Goal: Information Seeking & Learning: Learn about a topic

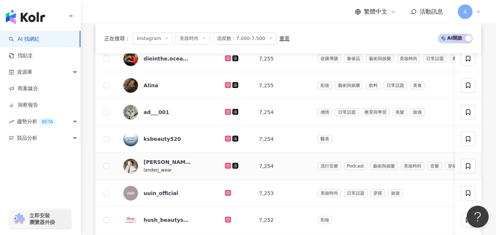
click at [228, 169] on icon at bounding box center [228, 166] width 6 height 6
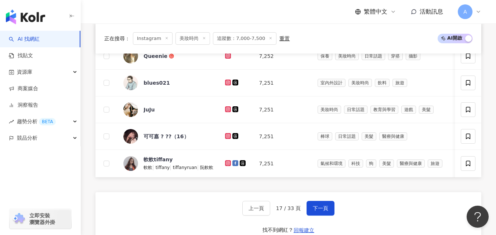
scroll to position [464, 0]
click at [229, 84] on icon at bounding box center [228, 82] width 5 height 4
click at [228, 83] on icon at bounding box center [228, 81] width 1 height 1
click at [229, 111] on icon at bounding box center [228, 109] width 5 height 4
click at [227, 138] on icon at bounding box center [228, 136] width 5 height 4
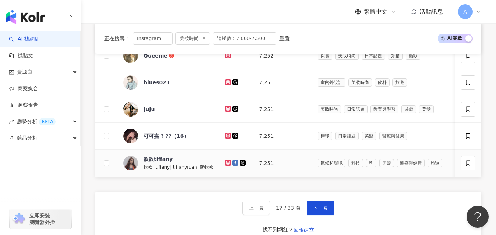
click at [228, 164] on icon at bounding box center [227, 162] width 3 height 3
click at [316, 211] on span "下一頁" at bounding box center [320, 208] width 15 height 6
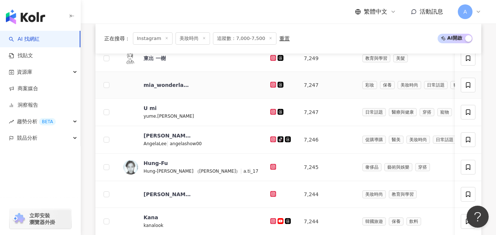
scroll to position [273, 0]
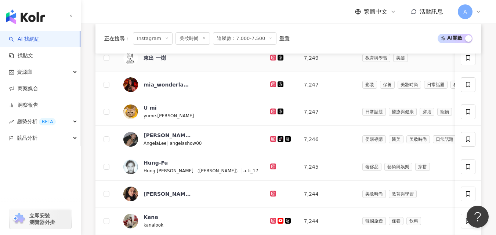
click at [271, 59] on icon at bounding box center [272, 57] width 3 height 3
click at [271, 87] on icon at bounding box center [273, 84] width 5 height 4
click at [270, 115] on icon at bounding box center [273, 112] width 6 height 6
click at [272, 139] on icon at bounding box center [272, 138] width 1 height 1
click at [271, 169] on icon at bounding box center [273, 166] width 5 height 4
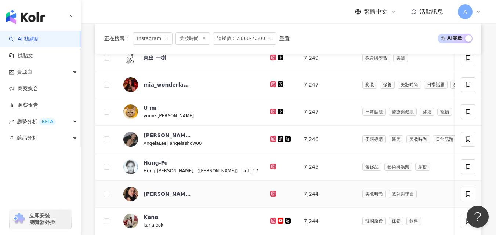
click at [271, 195] on icon at bounding box center [272, 193] width 3 height 3
click at [270, 224] on icon at bounding box center [273, 221] width 6 height 6
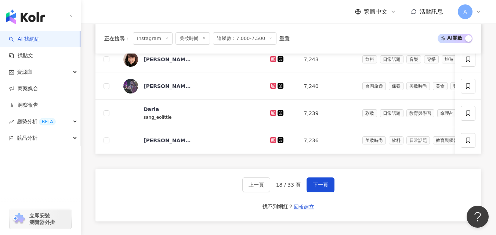
scroll to position [490, 0]
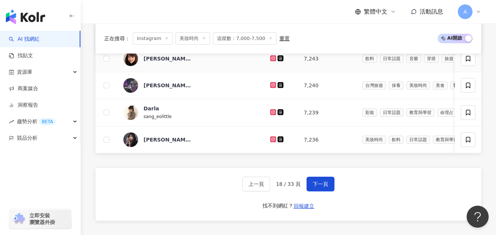
click at [271, 59] on icon at bounding box center [272, 58] width 3 height 3
click at [271, 113] on icon at bounding box center [272, 111] width 3 height 3
click at [270, 142] on icon at bounding box center [273, 140] width 6 height 6
click at [320, 191] on button "下一頁" at bounding box center [320, 184] width 28 height 15
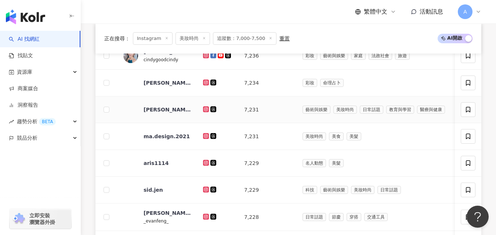
scroll to position [278, 0]
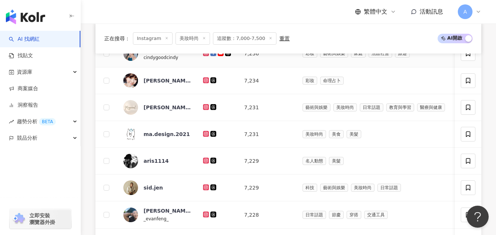
click at [204, 55] on icon at bounding box center [206, 53] width 5 height 4
click at [207, 83] on icon at bounding box center [206, 80] width 5 height 4
click at [204, 163] on icon at bounding box center [206, 161] width 5 height 4
click at [205, 190] on icon at bounding box center [206, 188] width 6 height 6
click at [206, 216] on icon at bounding box center [205, 214] width 3 height 3
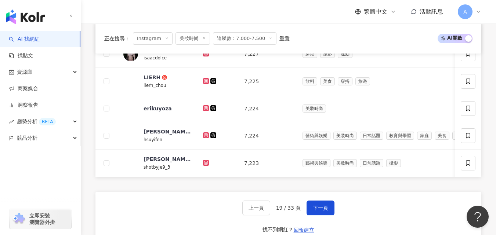
scroll to position [471, 0]
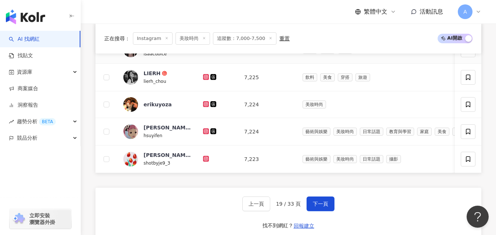
click at [207, 53] on link at bounding box center [206, 50] width 7 height 6
click at [205, 79] on link at bounding box center [206, 78] width 7 height 6
click at [207, 105] on icon at bounding box center [205, 103] width 3 height 3
click at [207, 132] on icon at bounding box center [205, 131] width 3 height 3
click at [207, 161] on icon at bounding box center [206, 159] width 5 height 4
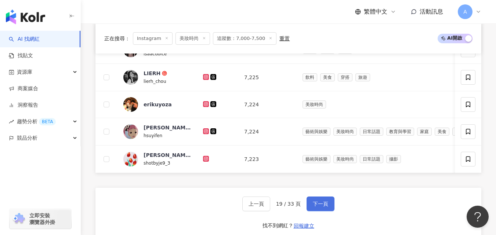
click at [324, 208] on button "下一頁" at bounding box center [320, 204] width 28 height 15
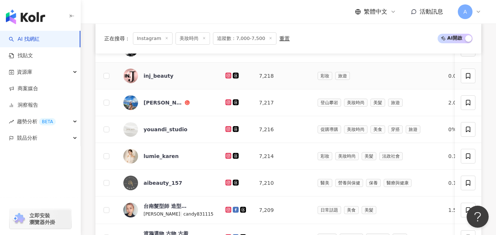
scroll to position [309, 0]
click at [226, 50] on icon at bounding box center [227, 48] width 3 height 3
click at [225, 78] on icon at bounding box center [228, 75] width 6 height 6
click at [226, 104] on icon at bounding box center [228, 102] width 5 height 4
click at [228, 156] on icon at bounding box center [228, 155] width 1 height 1
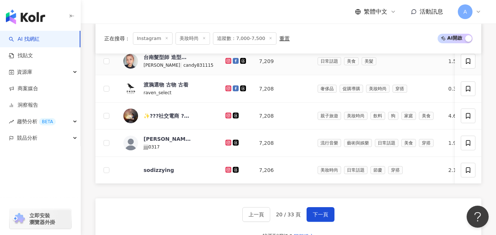
scroll to position [486, 0]
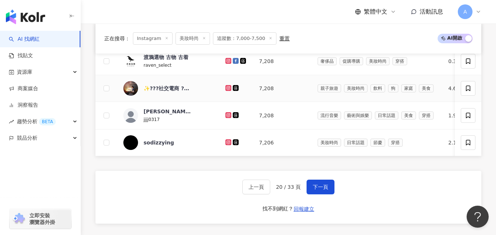
click at [225, 91] on icon at bounding box center [228, 88] width 6 height 6
click at [225, 118] on icon at bounding box center [228, 115] width 6 height 6
click at [226, 145] on icon at bounding box center [228, 142] width 5 height 4
click at [323, 190] on span "下一頁" at bounding box center [320, 187] width 15 height 6
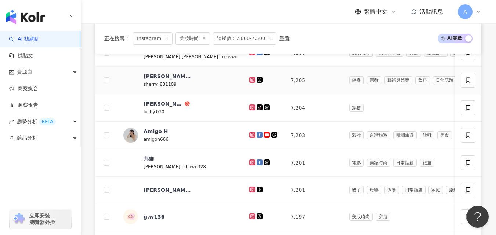
scroll to position [280, 0]
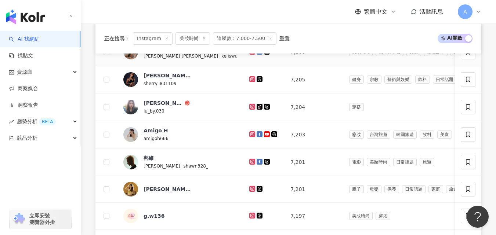
click at [250, 54] on icon at bounding box center [252, 52] width 5 height 4
click at [251, 80] on icon at bounding box center [252, 78] width 3 height 3
click at [249, 110] on icon at bounding box center [252, 107] width 6 height 6
click at [250, 109] on icon at bounding box center [252, 107] width 5 height 4
click at [249, 137] on icon at bounding box center [252, 134] width 6 height 6
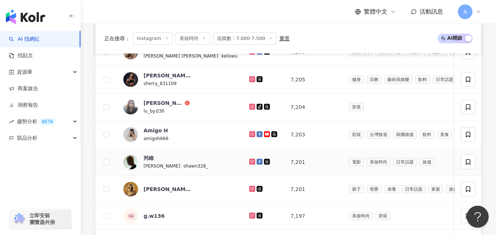
click at [251, 162] on icon at bounding box center [251, 161] width 1 height 1
click at [249, 192] on icon at bounding box center [252, 189] width 6 height 6
click at [251, 217] on icon at bounding box center [252, 215] width 3 height 3
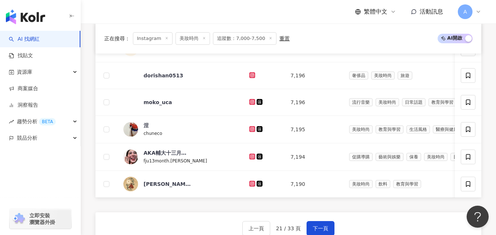
scroll to position [475, 0]
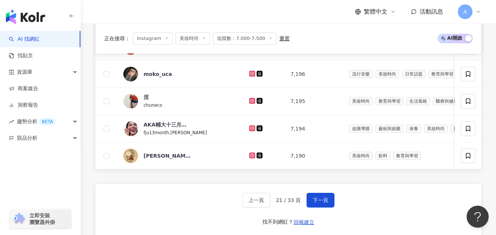
click at [249, 50] on icon at bounding box center [252, 47] width 6 height 6
click at [249, 77] on icon at bounding box center [252, 74] width 6 height 6
click at [251, 102] on icon at bounding box center [252, 100] width 3 height 3
click at [251, 129] on icon at bounding box center [251, 128] width 1 height 1
click at [249, 159] on icon at bounding box center [252, 156] width 6 height 6
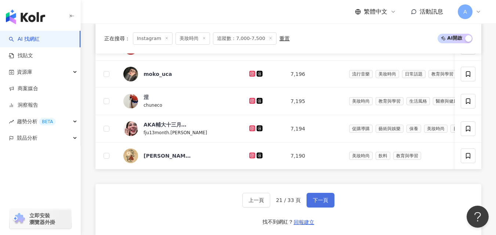
click at [323, 203] on span "下一頁" at bounding box center [320, 200] width 15 height 6
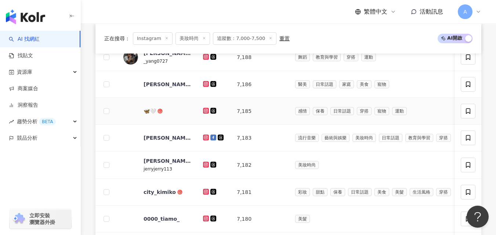
scroll to position [275, 0]
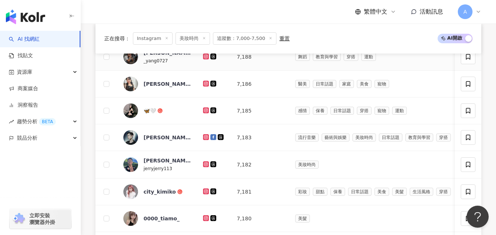
click at [203, 59] on icon at bounding box center [206, 57] width 6 height 6
click at [205, 85] on icon at bounding box center [205, 83] width 3 height 3
click at [208, 113] on icon at bounding box center [206, 111] width 6 height 6
click at [204, 139] on icon at bounding box center [206, 137] width 5 height 4
click at [207, 166] on icon at bounding box center [205, 164] width 3 height 3
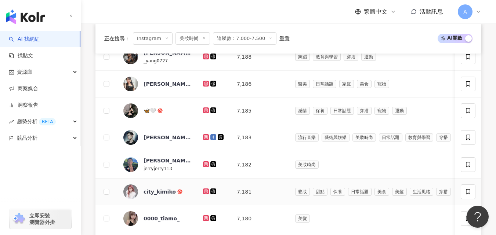
click at [205, 193] on icon at bounding box center [205, 191] width 3 height 3
click at [206, 221] on icon at bounding box center [206, 218] width 5 height 4
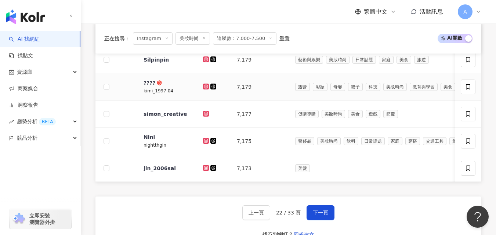
scroll to position [460, 0]
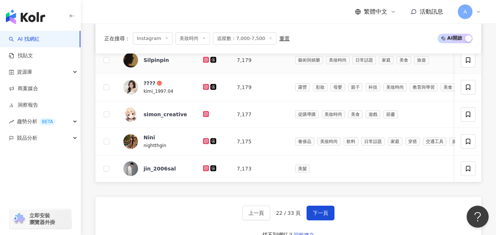
click at [205, 61] on icon at bounding box center [205, 59] width 3 height 3
click at [206, 89] on icon at bounding box center [206, 87] width 5 height 4
click at [206, 115] on icon at bounding box center [205, 113] width 3 height 3
click at [204, 142] on icon at bounding box center [205, 140] width 3 height 3
click at [204, 171] on icon at bounding box center [206, 169] width 6 height 6
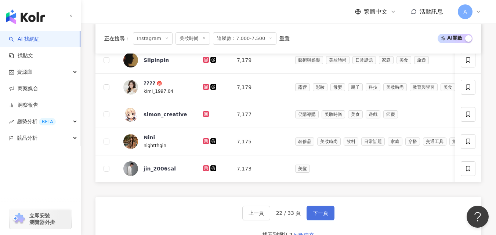
click at [315, 217] on button "下一頁" at bounding box center [320, 213] width 28 height 15
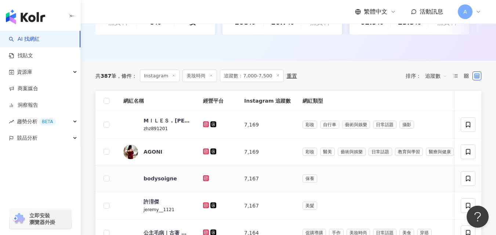
scroll to position [285, 0]
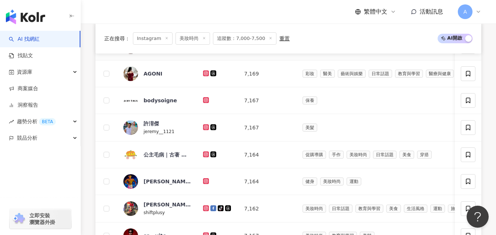
click at [206, 49] on icon at bounding box center [206, 46] width 6 height 6
click at [207, 75] on icon at bounding box center [205, 73] width 3 height 3
click at [206, 74] on icon at bounding box center [205, 73] width 1 height 1
click at [205, 128] on icon at bounding box center [205, 127] width 3 height 3
click at [207, 184] on icon at bounding box center [206, 181] width 5 height 4
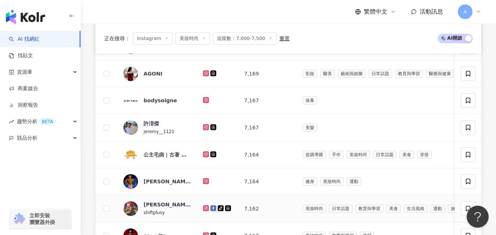
click at [206, 211] on icon at bounding box center [206, 209] width 6 height 6
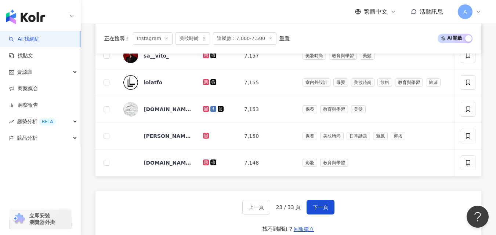
scroll to position [466, 0]
click at [207, 56] on icon at bounding box center [205, 54] width 3 height 3
click at [204, 138] on icon at bounding box center [206, 135] width 6 height 6
click at [205, 163] on icon at bounding box center [205, 161] width 3 height 3
click at [320, 210] on span "下一頁" at bounding box center [320, 207] width 15 height 6
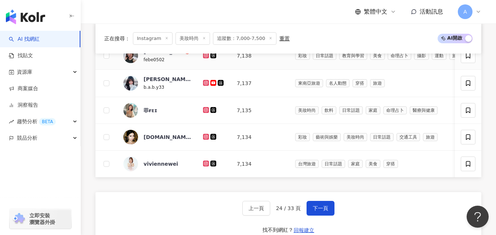
click at [205, 58] on icon at bounding box center [206, 55] width 5 height 4
click at [203, 86] on icon at bounding box center [206, 83] width 6 height 6
click at [207, 111] on icon at bounding box center [205, 109] width 3 height 3
click at [206, 139] on icon at bounding box center [206, 137] width 5 height 4
click at [204, 165] on icon at bounding box center [205, 163] width 3 height 3
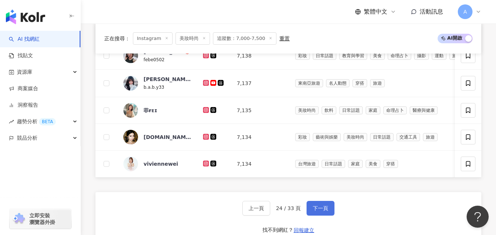
click at [320, 211] on span "下一頁" at bounding box center [320, 209] width 15 height 6
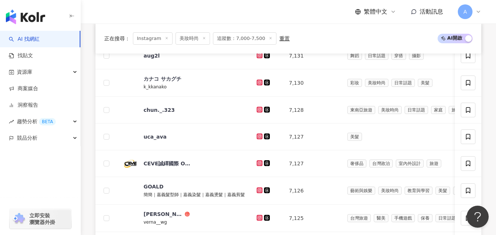
scroll to position [330, 0]
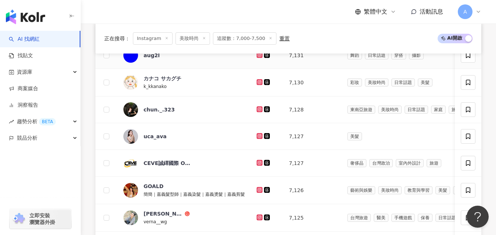
click at [261, 56] on icon at bounding box center [259, 54] width 3 height 3
click at [259, 83] on icon at bounding box center [259, 81] width 3 height 3
click at [258, 112] on icon at bounding box center [259, 109] width 5 height 4
click at [261, 192] on icon at bounding box center [259, 190] width 5 height 4
click at [258, 220] on icon at bounding box center [259, 217] width 5 height 4
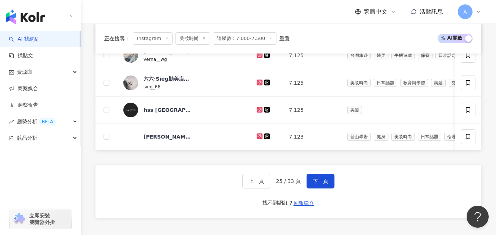
scroll to position [496, 0]
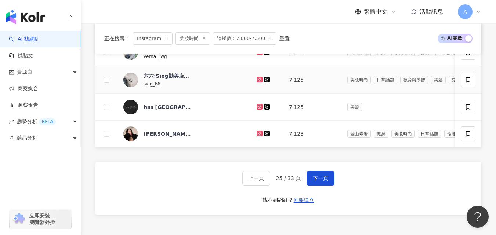
click at [259, 83] on icon at bounding box center [260, 80] width 6 height 6
click at [260, 136] on icon at bounding box center [259, 133] width 5 height 4
click at [316, 181] on span "下一頁" at bounding box center [320, 178] width 15 height 6
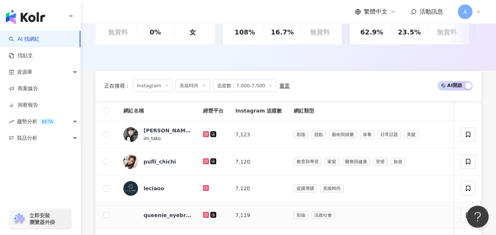
scroll to position [284, 0]
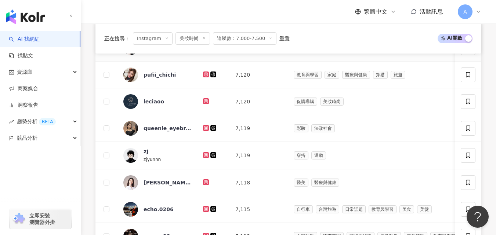
click at [206, 48] on icon at bounding box center [205, 47] width 1 height 1
click at [205, 77] on icon at bounding box center [206, 74] width 5 height 4
click at [207, 130] on icon at bounding box center [206, 128] width 5 height 4
click at [205, 211] on icon at bounding box center [206, 209] width 5 height 4
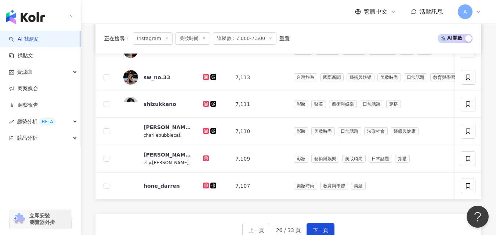
scroll to position [442, 0]
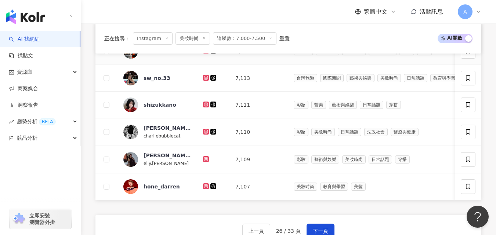
click at [206, 53] on icon at bounding box center [206, 51] width 5 height 4
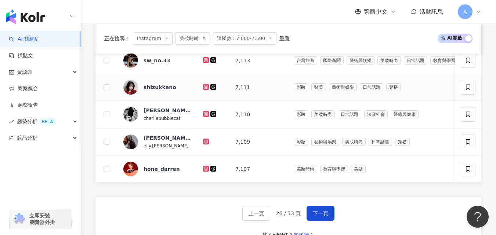
scroll to position [463, 0]
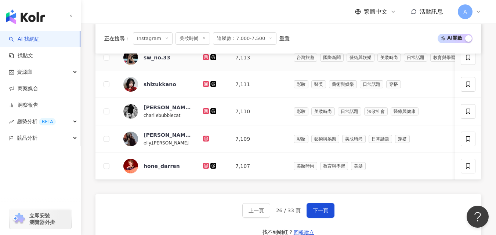
click at [204, 60] on icon at bounding box center [206, 57] width 6 height 6
click at [206, 86] on icon at bounding box center [206, 84] width 5 height 4
click at [206, 113] on icon at bounding box center [206, 111] width 5 height 4
click at [205, 141] on icon at bounding box center [206, 139] width 5 height 4
click at [205, 169] on icon at bounding box center [206, 166] width 6 height 6
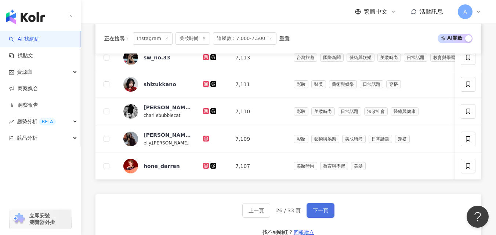
click at [322, 214] on span "下一頁" at bounding box center [320, 211] width 15 height 6
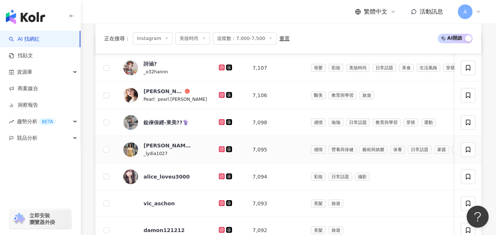
scroll to position [277, 0]
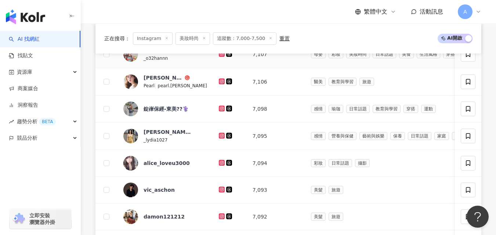
click at [219, 57] on icon at bounding box center [222, 54] width 6 height 6
click at [219, 84] on icon at bounding box center [222, 82] width 6 height 6
click at [219, 111] on icon at bounding box center [221, 108] width 5 height 4
click at [221, 136] on icon at bounding box center [221, 135] width 1 height 1
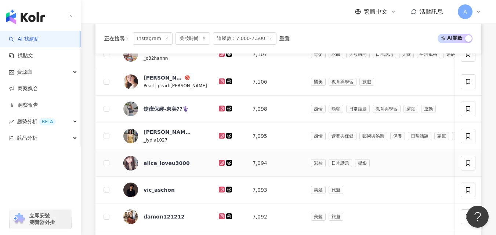
click at [219, 165] on icon at bounding box center [221, 163] width 5 height 4
click at [220, 191] on icon at bounding box center [221, 189] width 3 height 3
click at [220, 218] on icon at bounding box center [221, 216] width 3 height 3
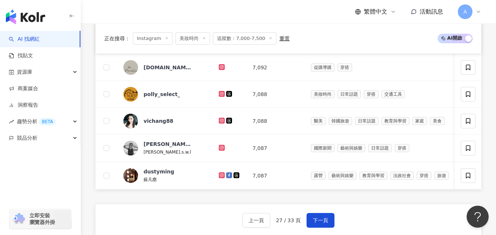
scroll to position [454, 0]
click at [219, 69] on icon at bounding box center [221, 67] width 5 height 4
click at [219, 96] on icon at bounding box center [221, 93] width 5 height 4
click at [220, 121] on icon at bounding box center [221, 120] width 3 height 3
click at [219, 150] on icon at bounding box center [222, 148] width 6 height 6
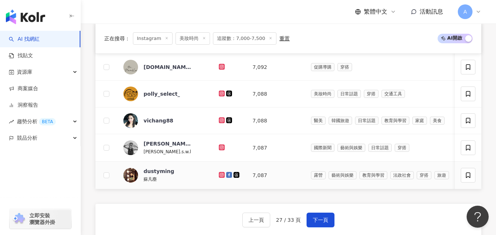
click at [219, 177] on icon at bounding box center [221, 175] width 5 height 4
click at [317, 226] on button "下一頁" at bounding box center [320, 220] width 28 height 15
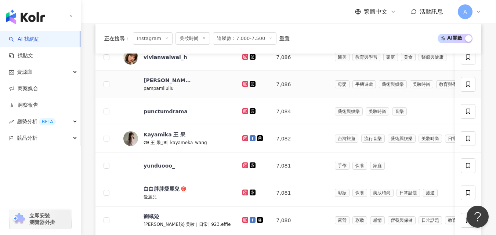
scroll to position [275, 0]
